Goal: Navigation & Orientation: Find specific page/section

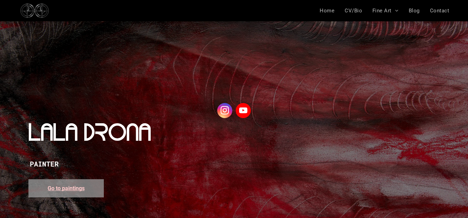
click at [61, 191] on span "Go to paintings" at bounding box center [66, 188] width 37 height 7
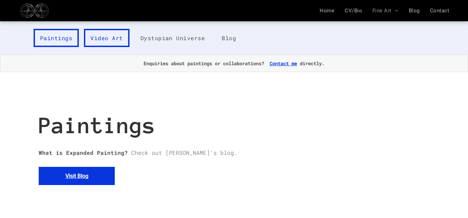
click at [108, 34] on span "Video Art" at bounding box center [107, 37] width 32 height 7
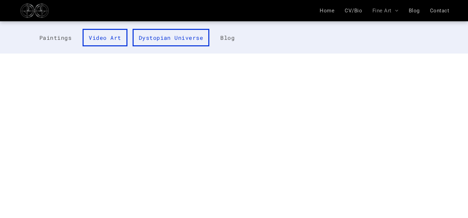
click at [164, 34] on span "Dystopian Universe" at bounding box center [171, 37] width 65 height 7
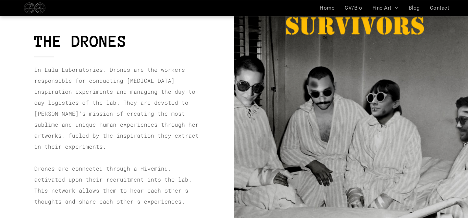
scroll to position [1082, 0]
